Goal: Check status: Check status

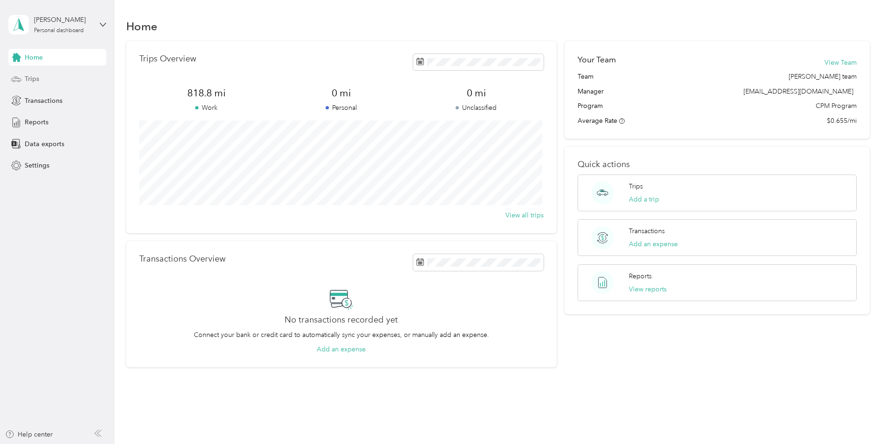
click at [28, 77] on span "Trips" at bounding box center [32, 79] width 14 height 10
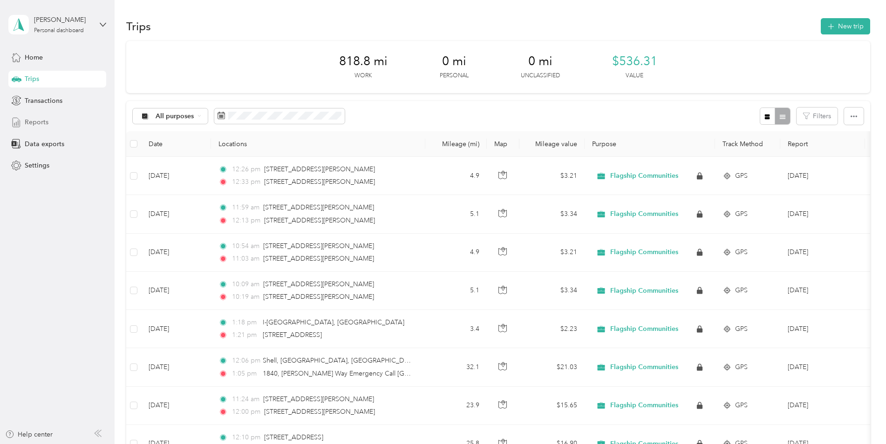
click at [41, 128] on div "Reports" at bounding box center [57, 122] width 98 height 17
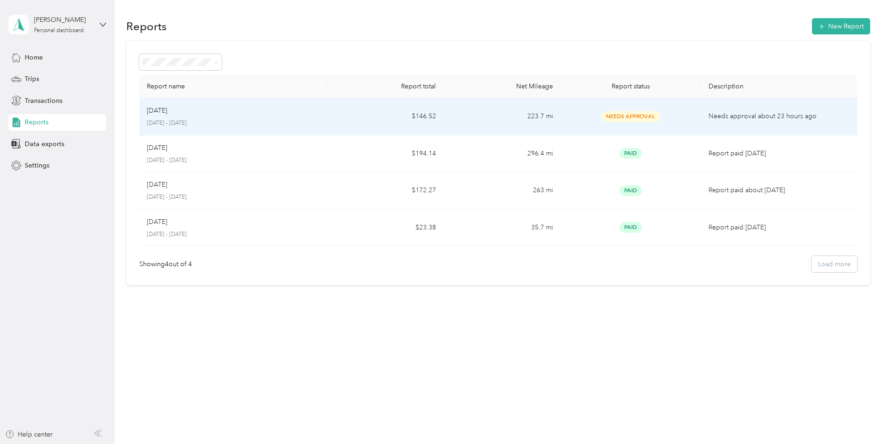
click at [167, 111] on p "[DATE]" at bounding box center [157, 111] width 20 height 10
